Goal: Information Seeking & Learning: Learn about a topic

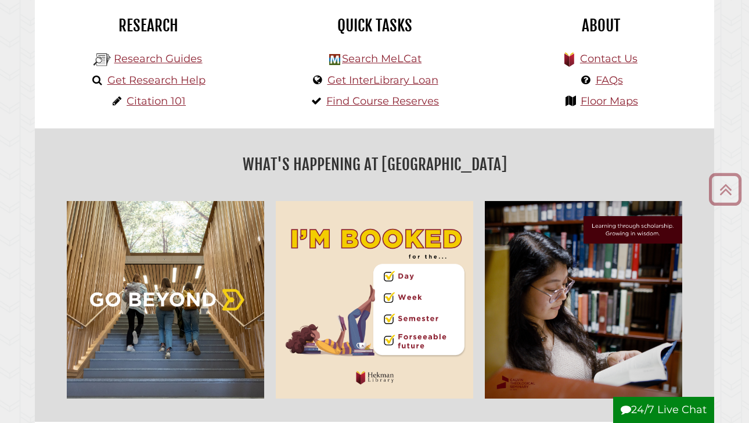
scroll to position [312, 0]
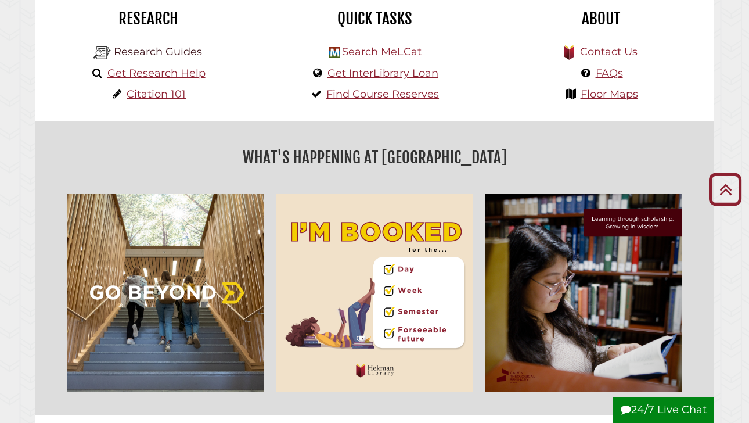
click at [189, 53] on link "Research Guides" at bounding box center [158, 51] width 88 height 13
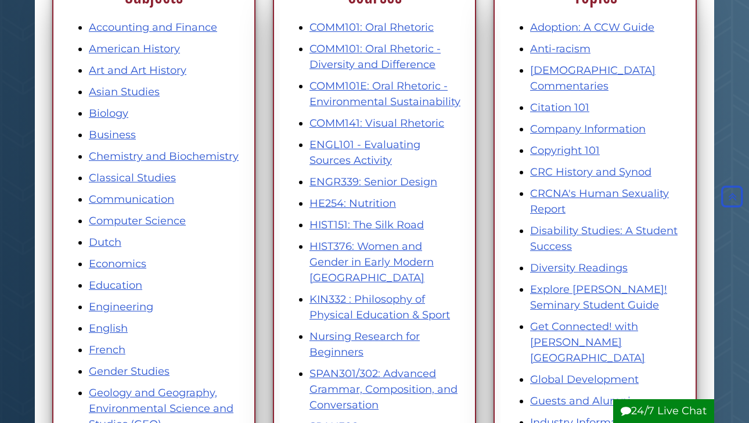
scroll to position [198, 0]
click at [602, 68] on link "[DEMOGRAPHIC_DATA] Commentaries" at bounding box center [592, 78] width 125 height 28
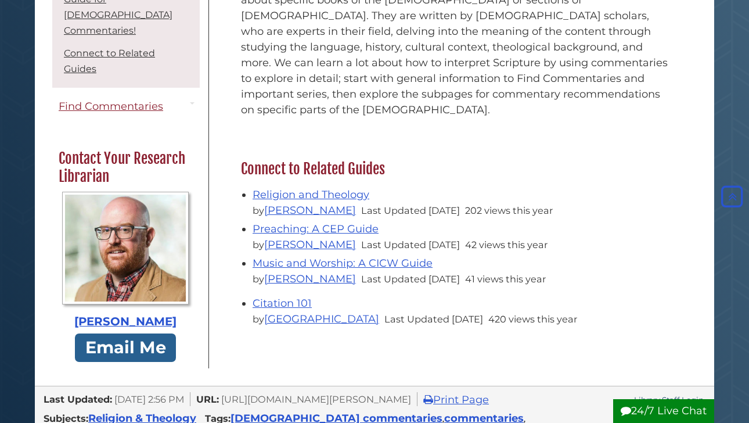
scroll to position [442, 0]
click at [293, 203] on link "[PERSON_NAME]" at bounding box center [310, 209] width 92 height 13
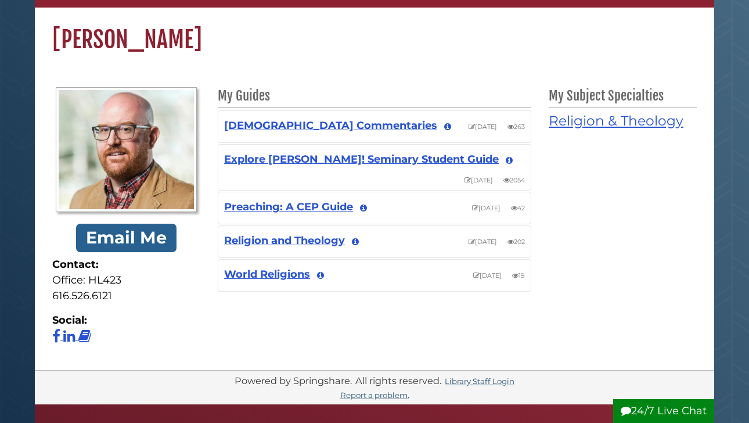
scroll to position [97, 0]
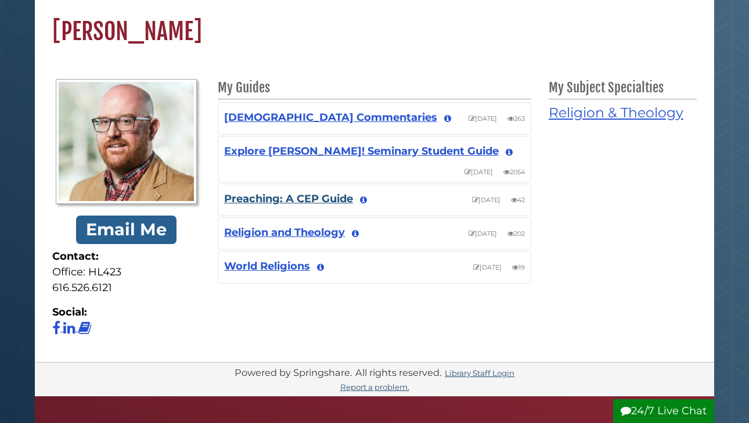
click at [305, 198] on link "Preaching: A CEP Guide" at bounding box center [288, 198] width 129 height 13
